Goal: Use online tool/utility: Use online tool/utility

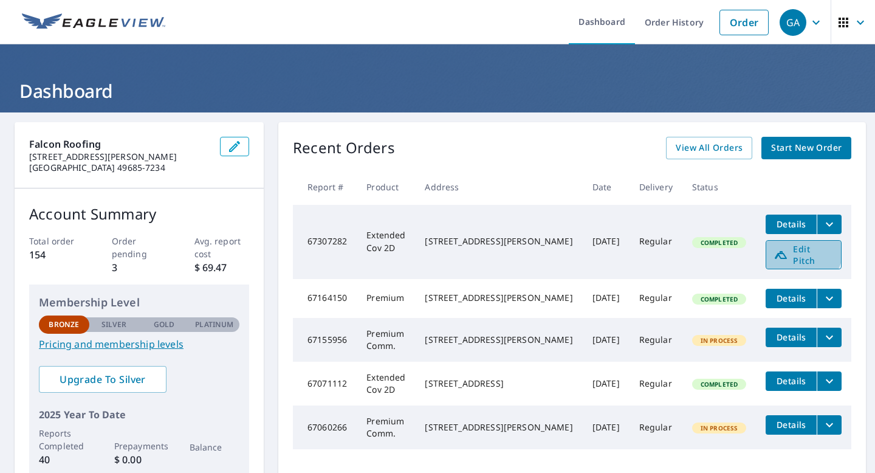
click at [781, 247] on icon at bounding box center [780, 254] width 15 height 15
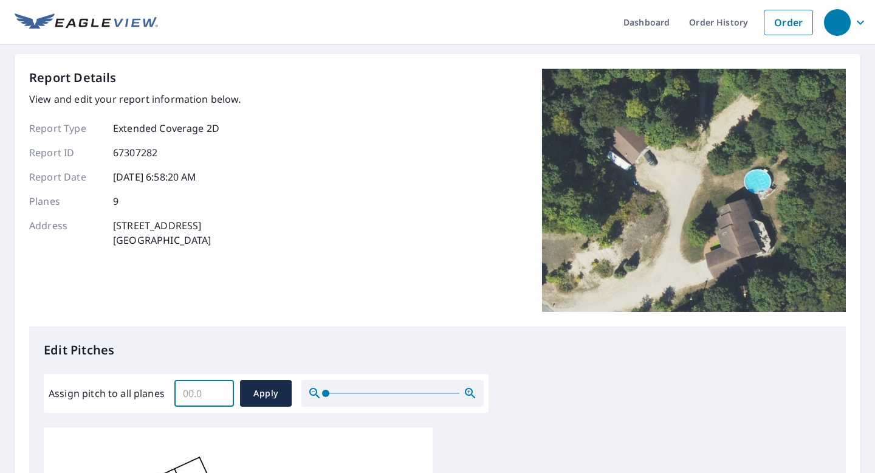
click at [196, 393] on input "Assign pitch to all planes" at bounding box center [204, 393] width 60 height 34
type input "6"
click at [266, 397] on span "Apply" at bounding box center [266, 393] width 32 height 15
type input "6"
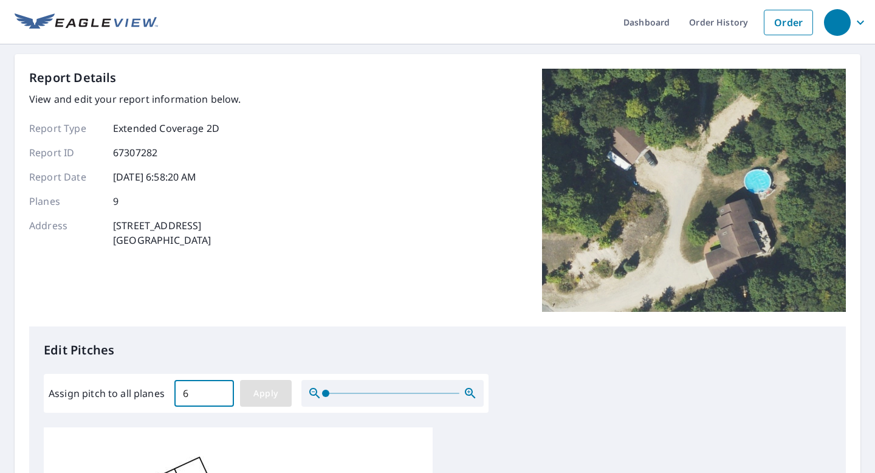
type input "6"
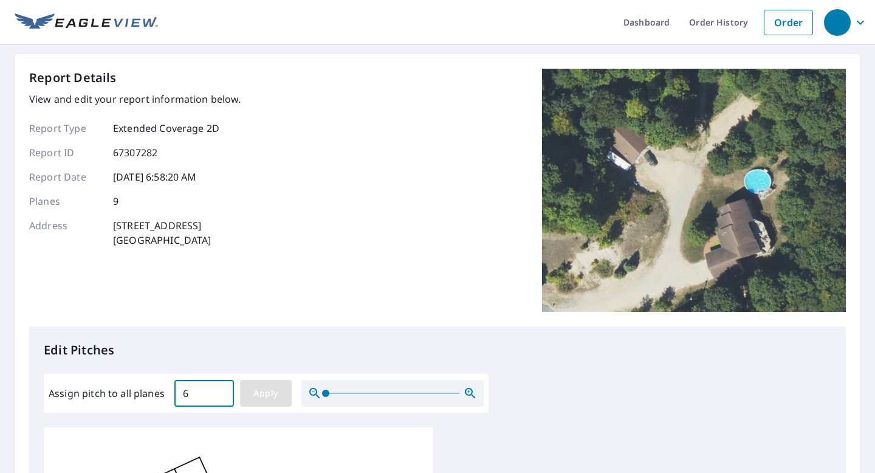
type input "6"
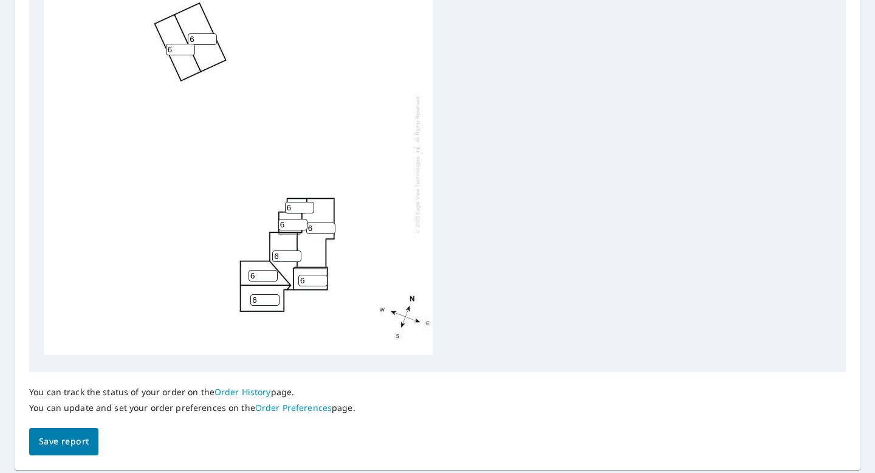
scroll to position [488, 0]
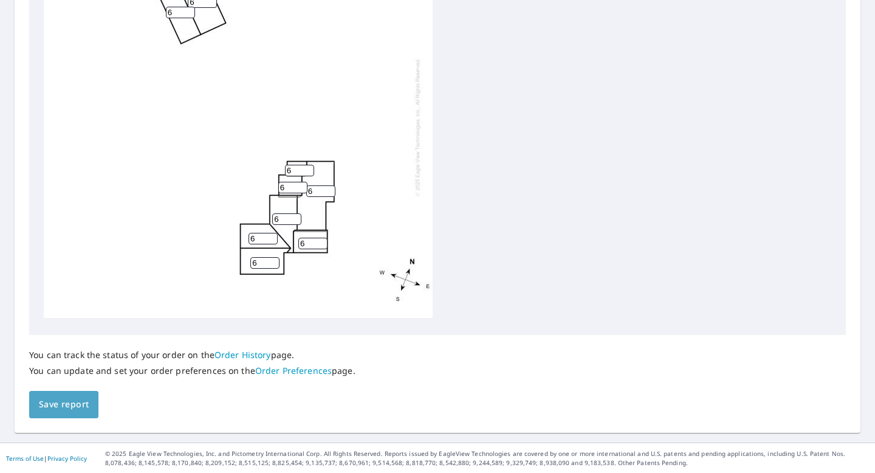
click at [44, 405] on span "Save report" at bounding box center [64, 404] width 50 height 15
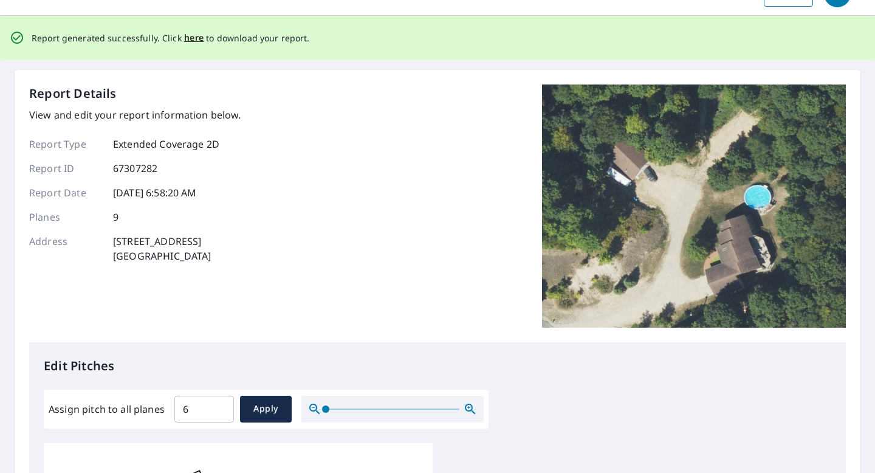
scroll to position [0, 0]
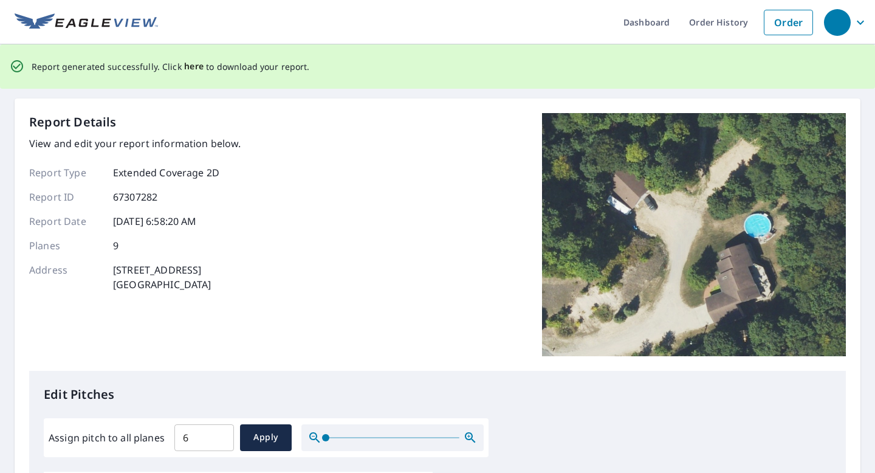
click at [187, 66] on span "here" at bounding box center [194, 66] width 20 height 15
